Goal: Task Accomplishment & Management: Complete application form

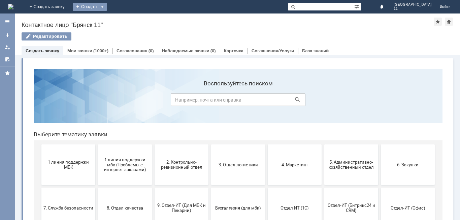
click at [107, 8] on div "Создать" at bounding box center [90, 7] width 34 height 8
click at [125, 21] on link "Заявка" at bounding box center [99, 20] width 51 height 8
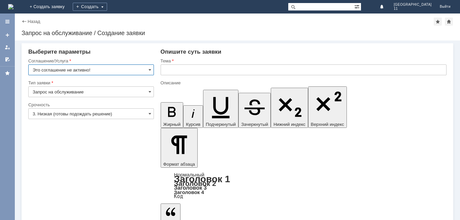
click at [163, 71] on input "text" at bounding box center [304, 69] width 286 height 11
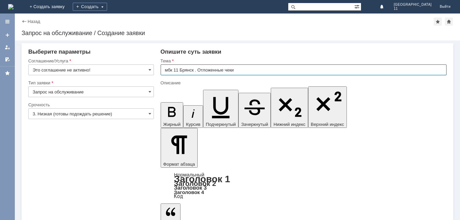
drag, startPoint x: 166, startPoint y: 71, endPoint x: 236, endPoint y: 72, distance: 70.7
click at [236, 72] on input "мбк 11 Брянск . Отложенные чеки" at bounding box center [304, 69] width 286 height 11
type input "мбк 11 Брянск . Отложенные чеки"
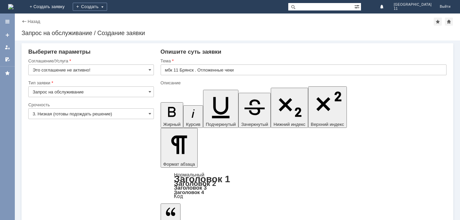
click at [152, 69] on input "Это соглашение не активно!" at bounding box center [91, 69] width 126 height 11
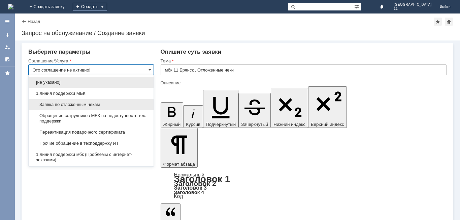
click at [93, 102] on span "Заявка по отложенным чекам" at bounding box center [91, 104] width 117 height 5
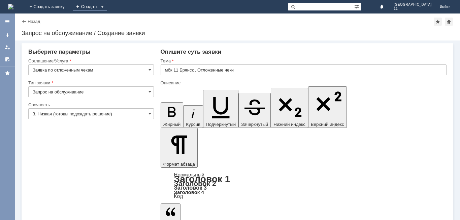
type input "Заявка по отложенным чекам"
click at [150, 115] on span at bounding box center [149, 113] width 3 height 5
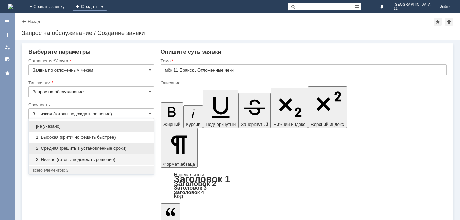
click at [109, 148] on span "2. Средняя (решить в установленные сроки)" at bounding box center [91, 147] width 117 height 5
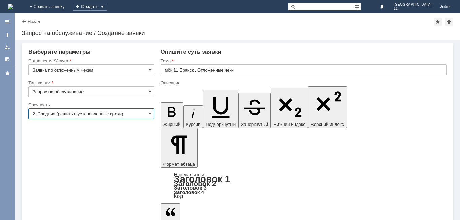
type input "2. Средняя (решить в установленные сроки)"
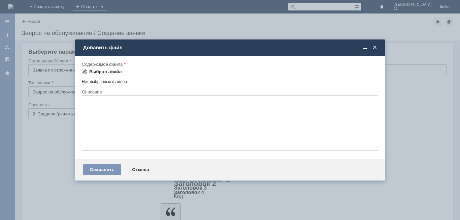
click at [106, 71] on div "Выбрать файл" at bounding box center [105, 71] width 33 height 5
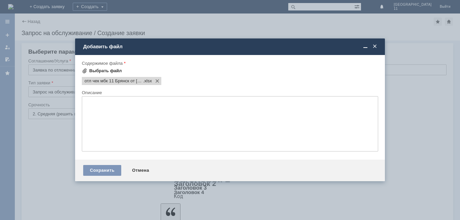
scroll to position [0, 0]
click at [107, 165] on div "Сохранить" at bounding box center [102, 170] width 38 height 11
